Goal: Information Seeking & Learning: Find specific fact

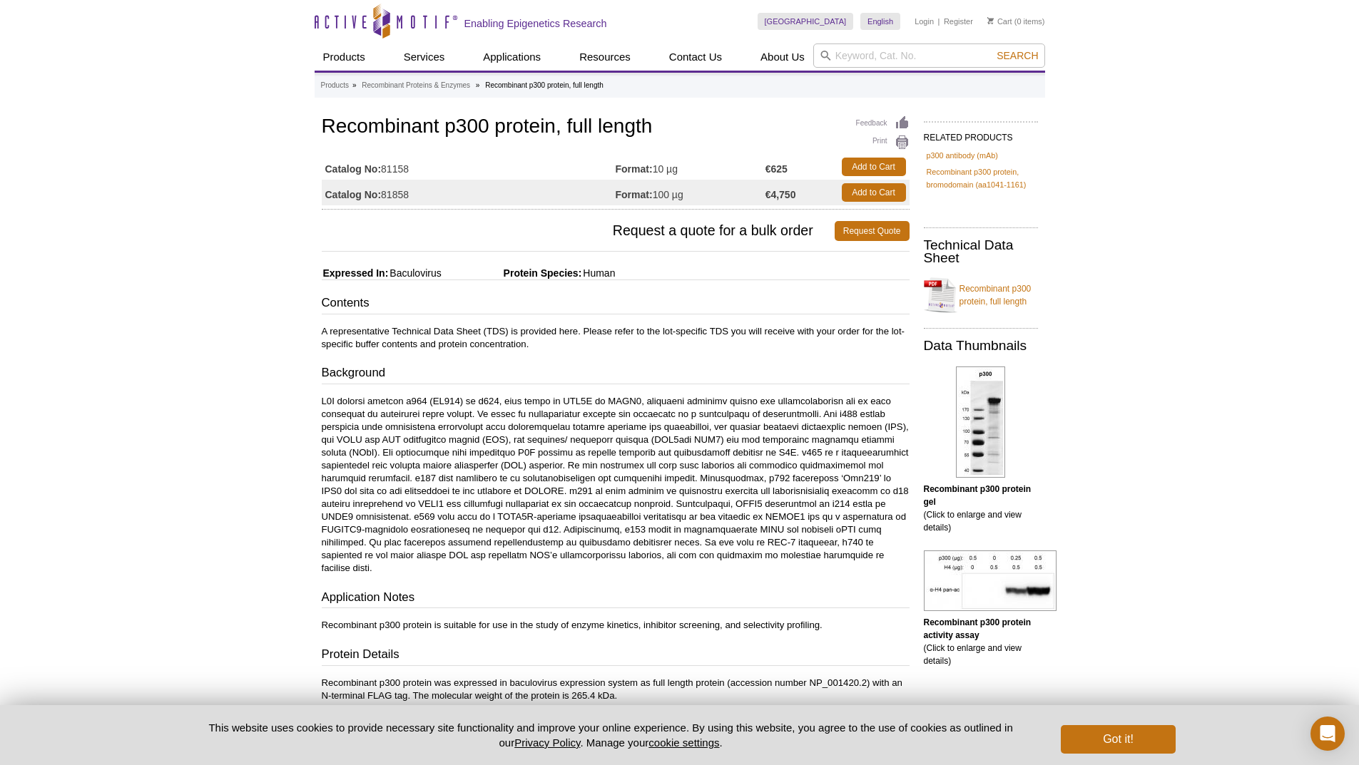
click at [387, 170] on td "Catalog No: 81158" at bounding box center [469, 167] width 294 height 26
drag, startPoint x: 384, startPoint y: 170, endPoint x: 424, endPoint y: 168, distance: 40.7
click at [424, 168] on td "Catalog No: 81158" at bounding box center [469, 167] width 294 height 26
copy td "81158"
click at [746, 314] on h3 "Contents" at bounding box center [616, 305] width 588 height 20
